Goal: Find specific page/section: Find specific page/section

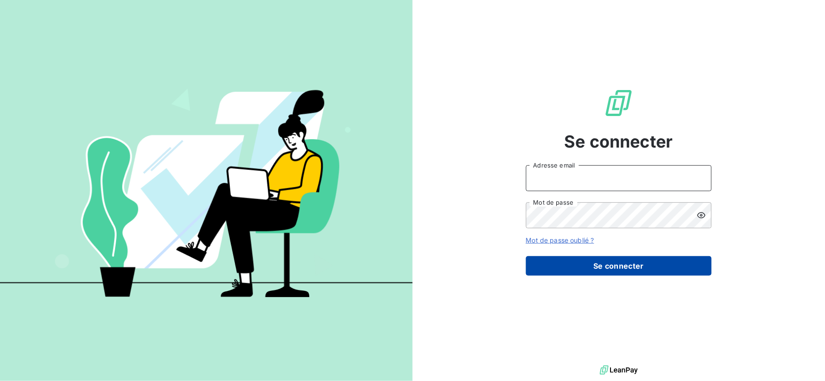
type input "[EMAIL_ADDRESS][DOMAIN_NAME]"
click at [587, 268] on button "Se connecter" at bounding box center [619, 266] width 186 height 20
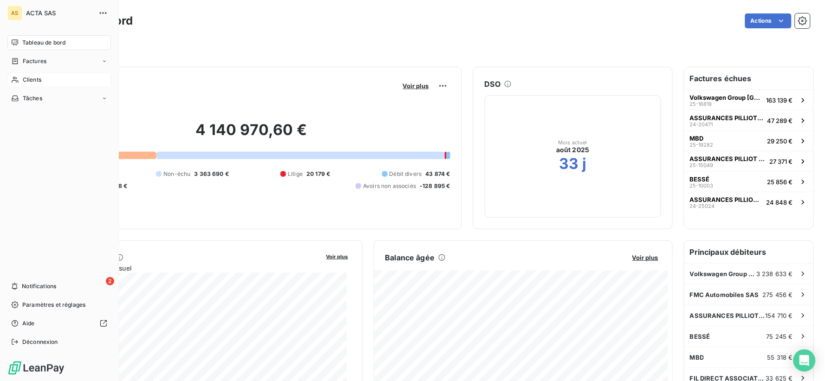
click at [24, 78] on span "Clients" at bounding box center [32, 80] width 19 height 8
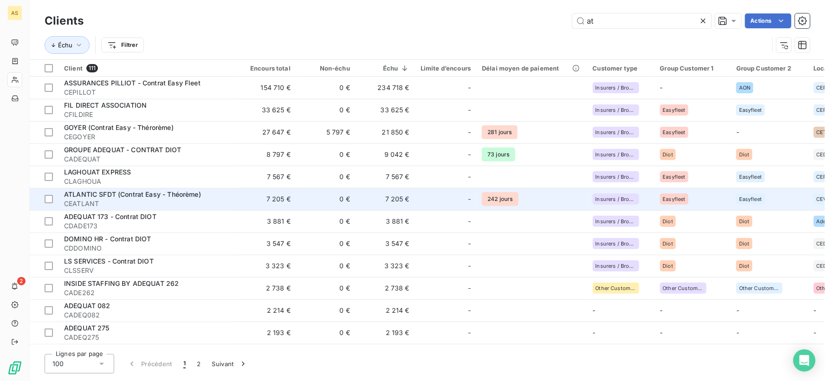
type input "at"
click at [149, 191] on span "ATLANTIC SFDT (Contrat Easy - Théorème)" at bounding box center [132, 194] width 137 height 8
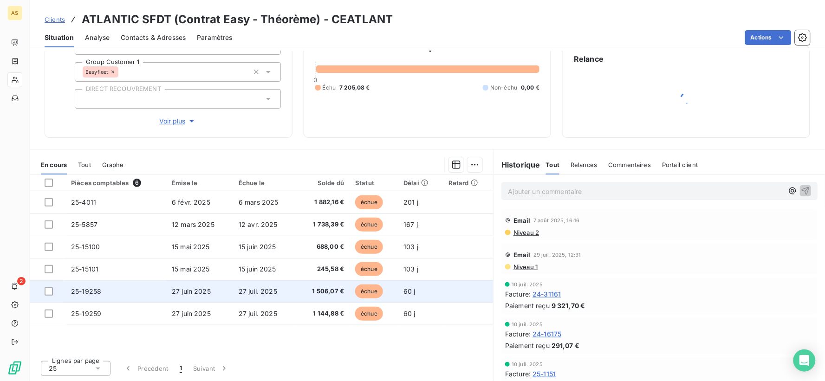
click at [87, 293] on span "25-19258" at bounding box center [86, 291] width 30 height 8
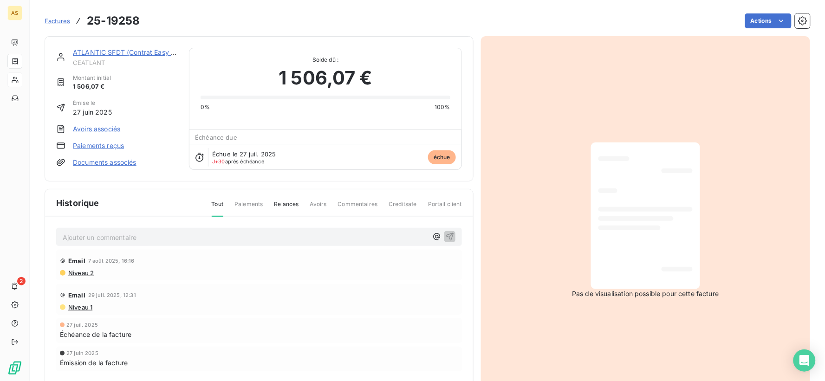
click at [122, 164] on link "Documents associés" at bounding box center [105, 162] width 64 height 9
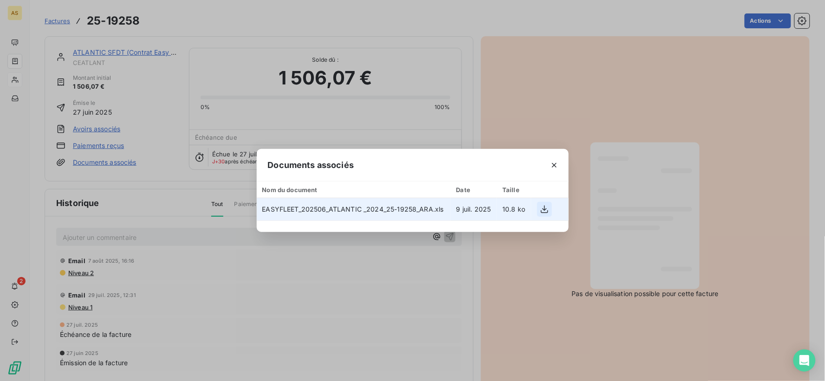
click at [544, 205] on icon "button" at bounding box center [544, 209] width 9 height 9
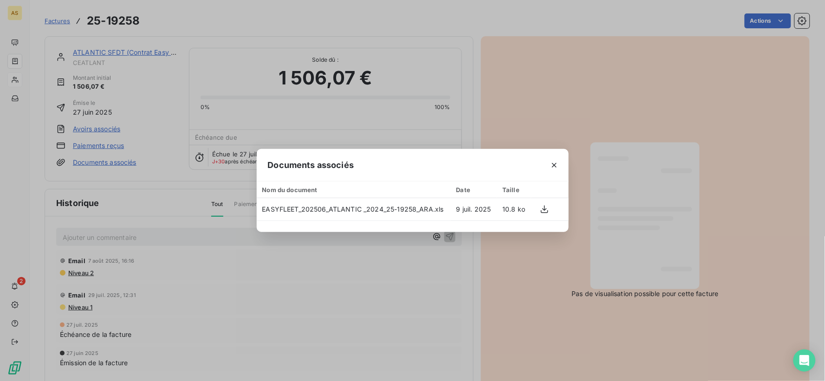
click at [61, 20] on div "Documents associés Nom du document Date Taille EASYFLEET_202506_ATLANTIC _2024_…" at bounding box center [412, 190] width 825 height 381
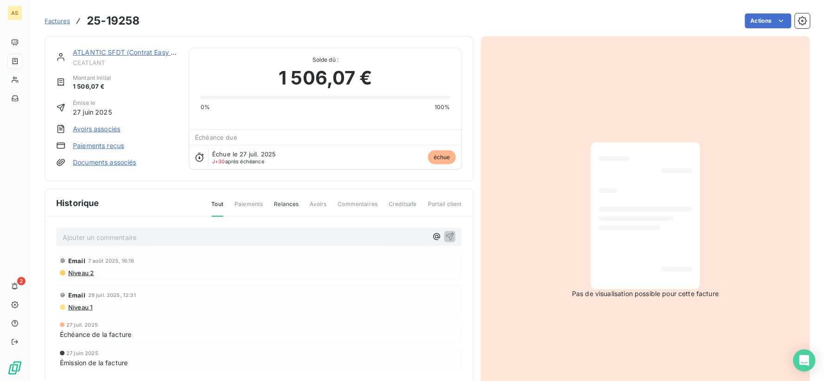
click at [61, 20] on span "Factures" at bounding box center [58, 20] width 26 height 7
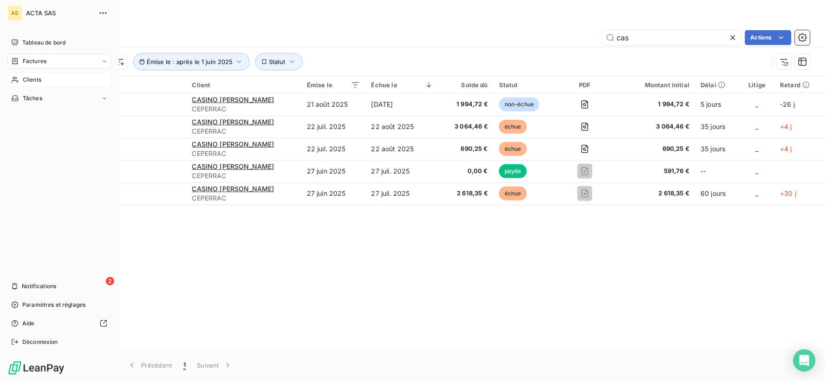
click at [26, 76] on span "Clients" at bounding box center [32, 80] width 19 height 8
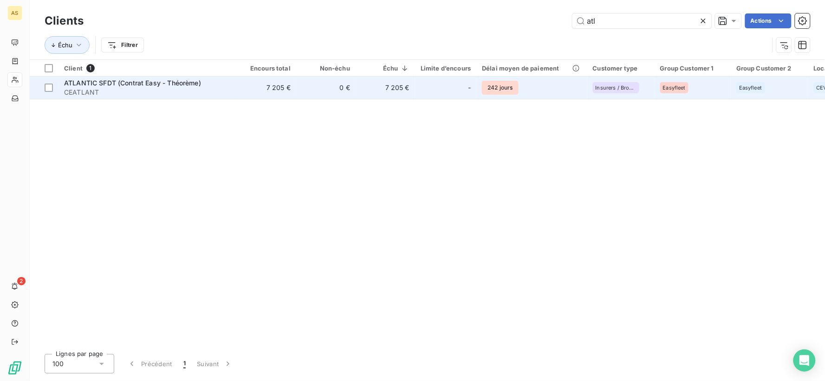
type input "atl"
click at [128, 80] on span "ATLANTIC SFDT (Contrat Easy - Théorème)" at bounding box center [132, 83] width 137 height 8
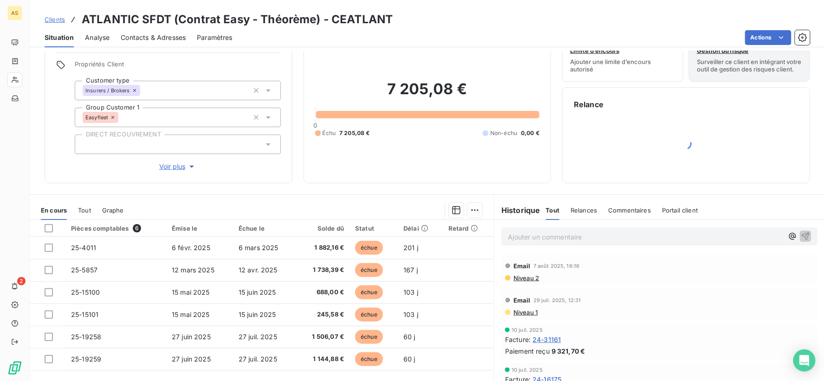
scroll to position [52, 0]
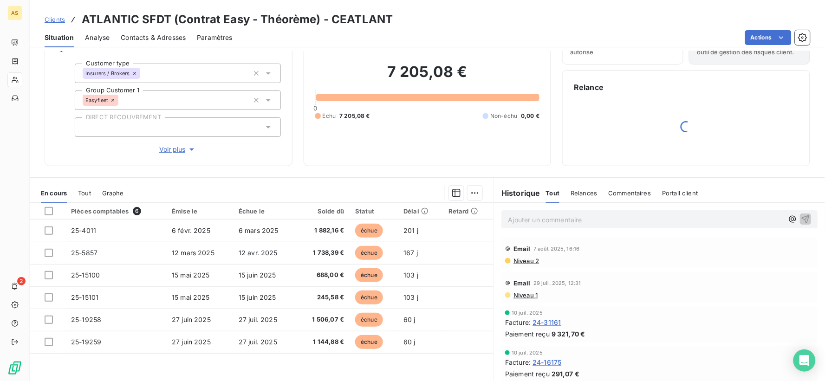
click at [89, 196] on span "Tout" at bounding box center [84, 192] width 13 height 7
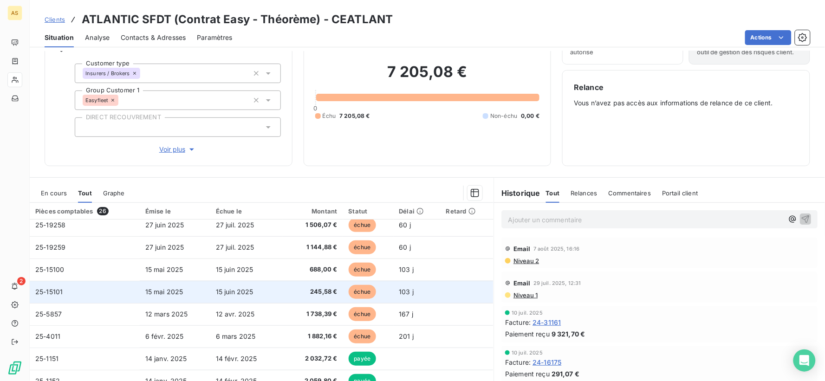
scroll to position [0, 0]
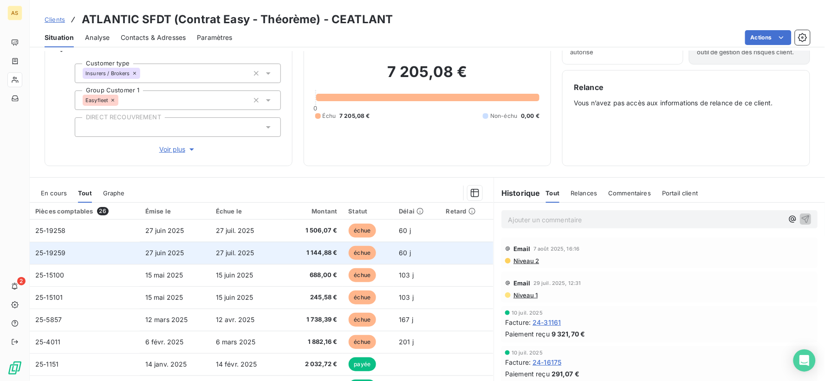
click at [65, 252] on td "25-19259" at bounding box center [85, 253] width 110 height 22
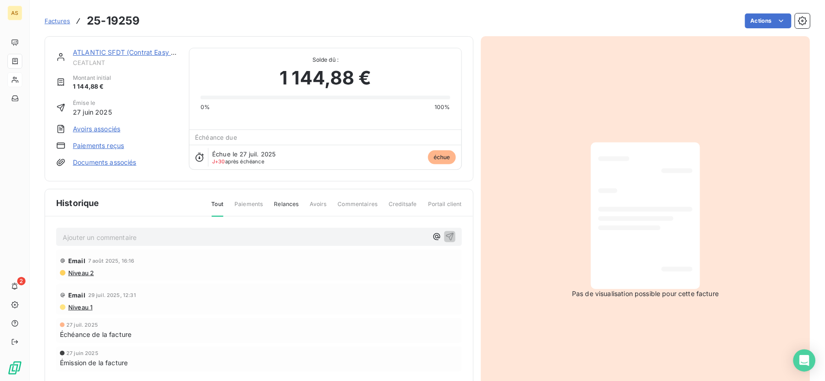
click at [115, 161] on link "Documents associés" at bounding box center [105, 162] width 64 height 9
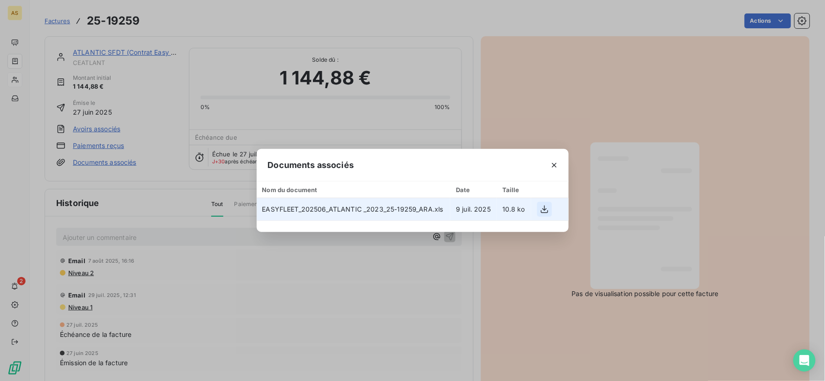
click at [549, 209] on icon "button" at bounding box center [544, 209] width 9 height 9
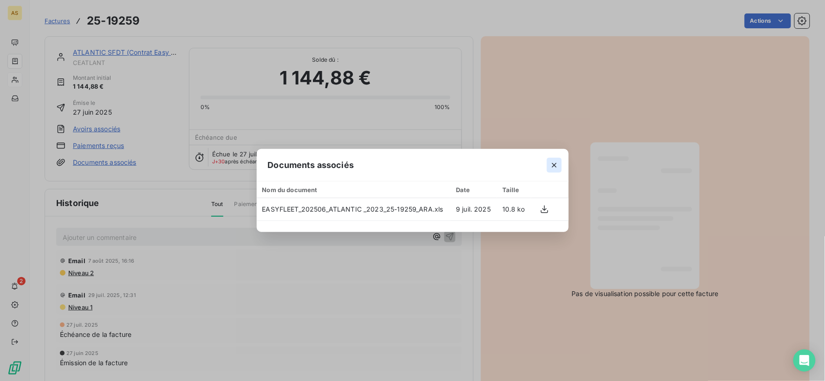
click at [551, 166] on icon "button" at bounding box center [554, 165] width 9 height 9
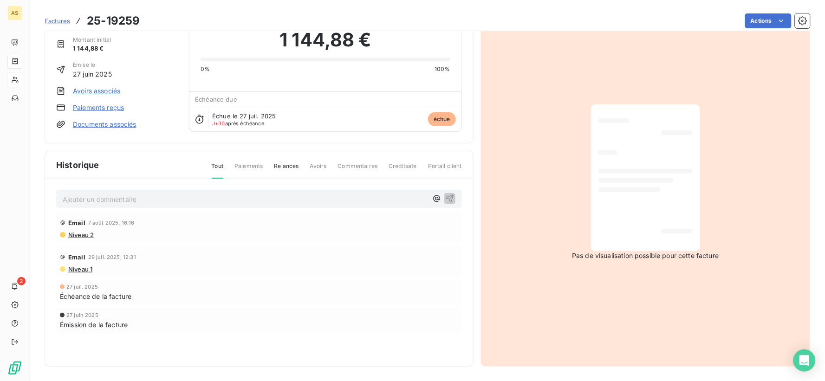
scroll to position [39, 0]
click at [635, 199] on div at bounding box center [646, 177] width 94 height 132
click at [669, 255] on span "Pas de visualisation possible pour cette facture" at bounding box center [645, 255] width 147 height 9
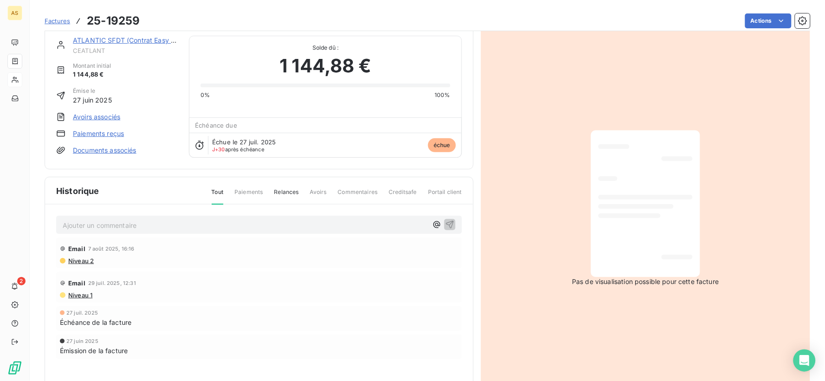
scroll to position [0, 0]
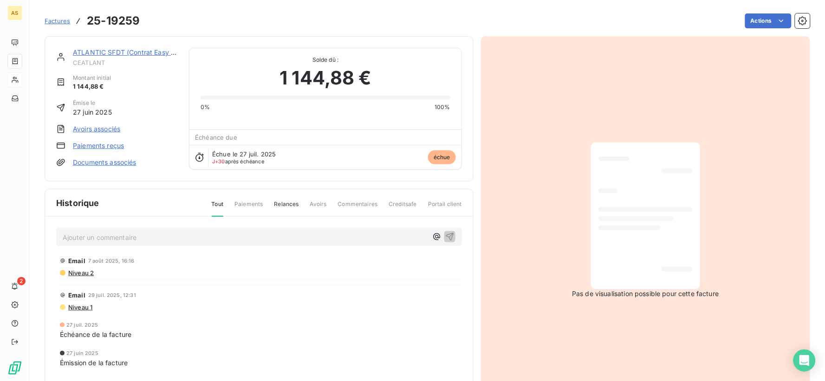
click at [52, 21] on span "Factures" at bounding box center [58, 20] width 26 height 7
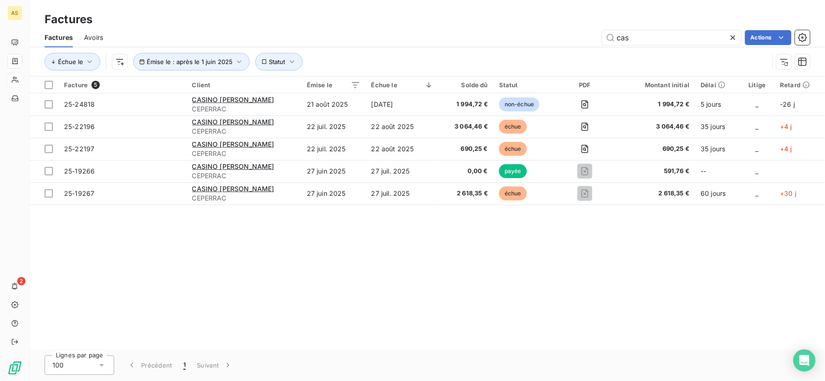
drag, startPoint x: 646, startPoint y: 33, endPoint x: 595, endPoint y: 33, distance: 51.6
click at [595, 33] on div "cas Actions" at bounding box center [462, 37] width 696 height 15
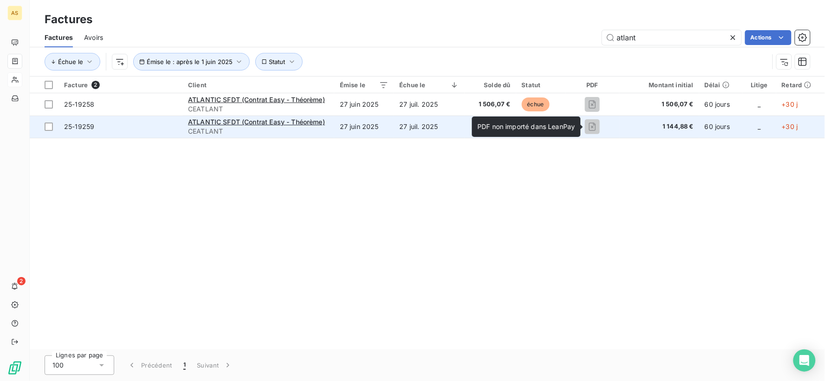
type input "atlant"
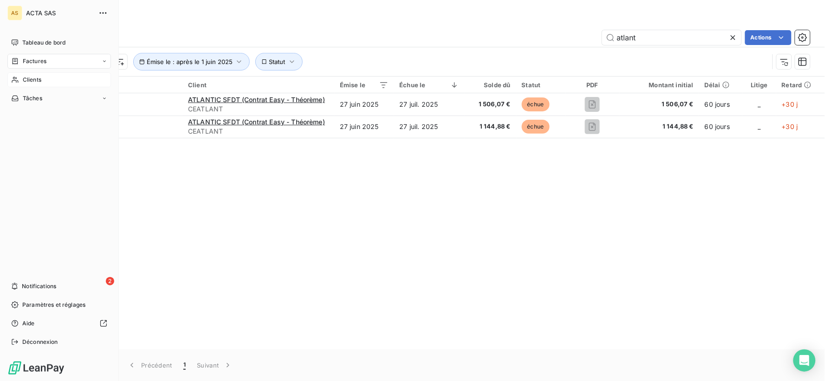
click at [21, 79] on div "Clients" at bounding box center [59, 79] width 104 height 15
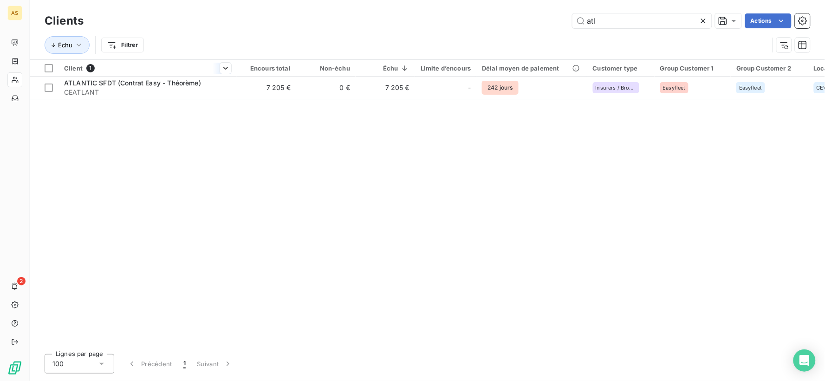
click at [124, 76] on div at bounding box center [148, 76] width 178 height 0
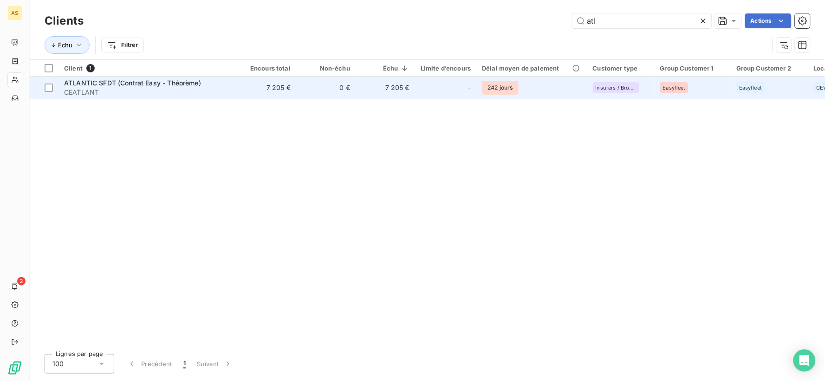
click at [193, 85] on span "ATLANTIC SFDT (Contrat Easy - Théorème)" at bounding box center [132, 83] width 137 height 8
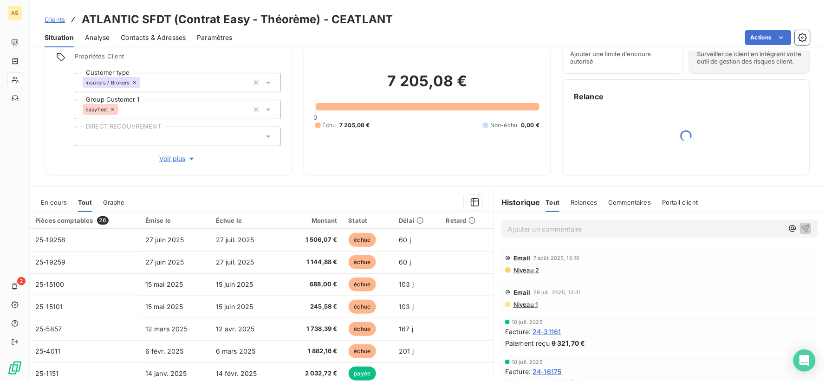
scroll to position [80, 0]
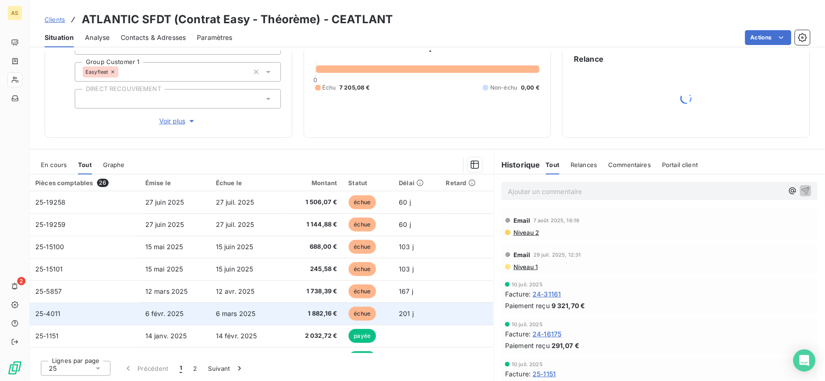
click at [168, 308] on td "6 févr. 2025" at bounding box center [175, 314] width 71 height 22
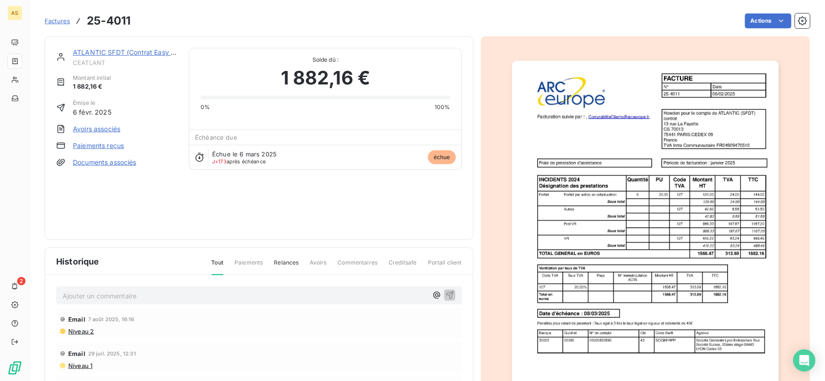
click at [123, 159] on link "Documents associés" at bounding box center [105, 162] width 64 height 9
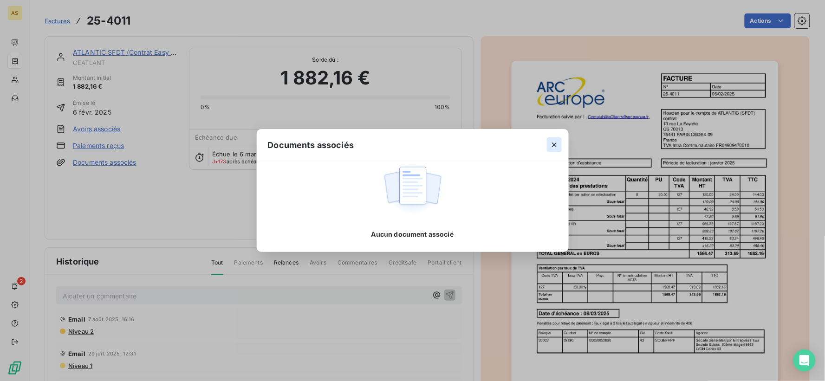
click at [558, 143] on icon "button" at bounding box center [554, 144] width 9 height 9
